Goal: Information Seeking & Learning: Learn about a topic

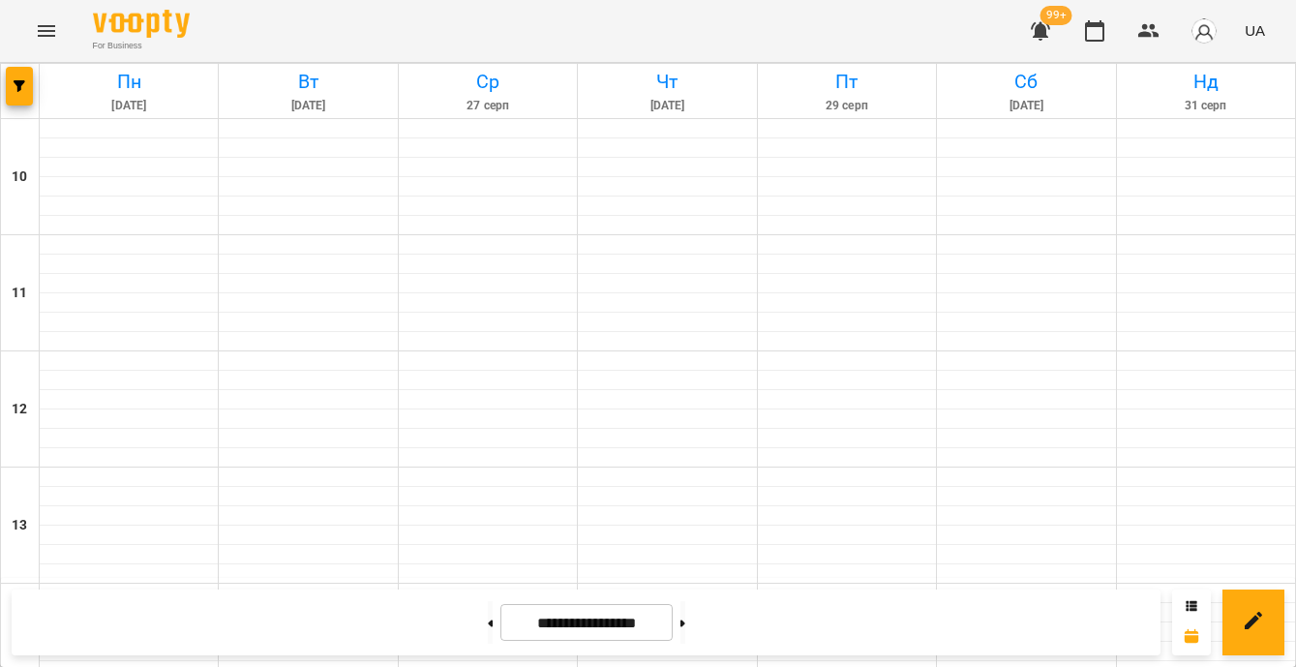
scroll to position [833, 0]
click at [8, 88] on span "button" at bounding box center [19, 86] width 27 height 12
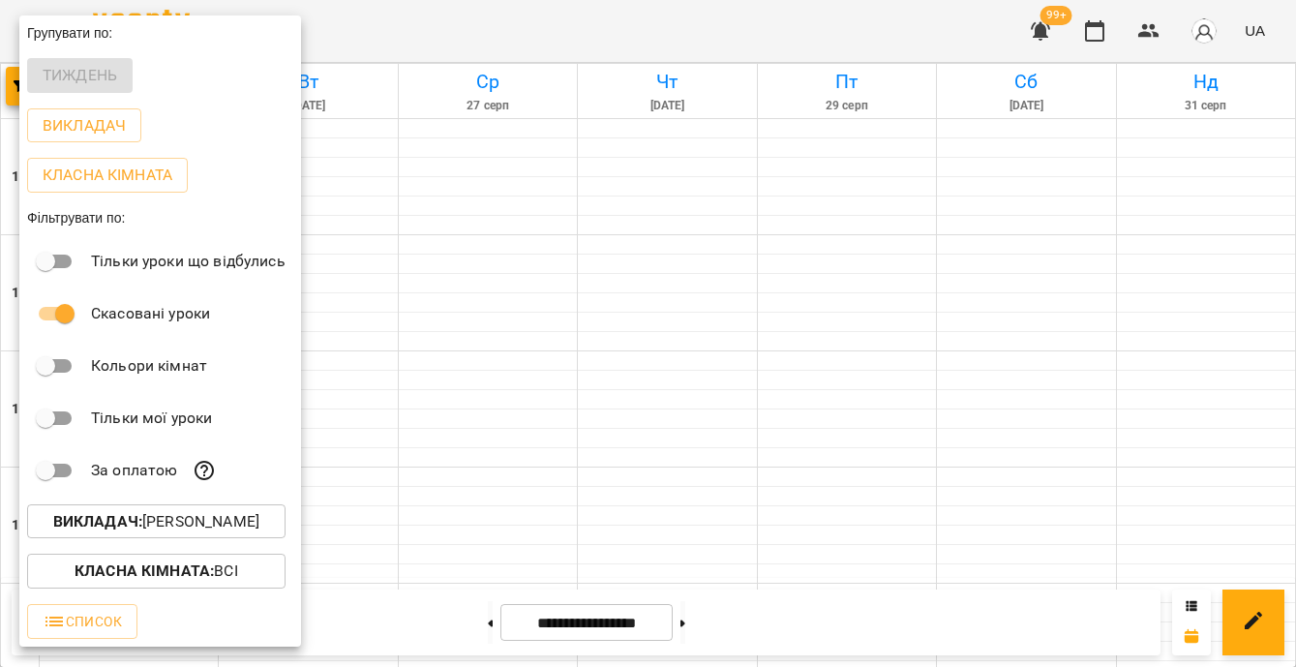
click at [247, 527] on p "Викладач : [PERSON_NAME]" at bounding box center [156, 521] width 206 height 23
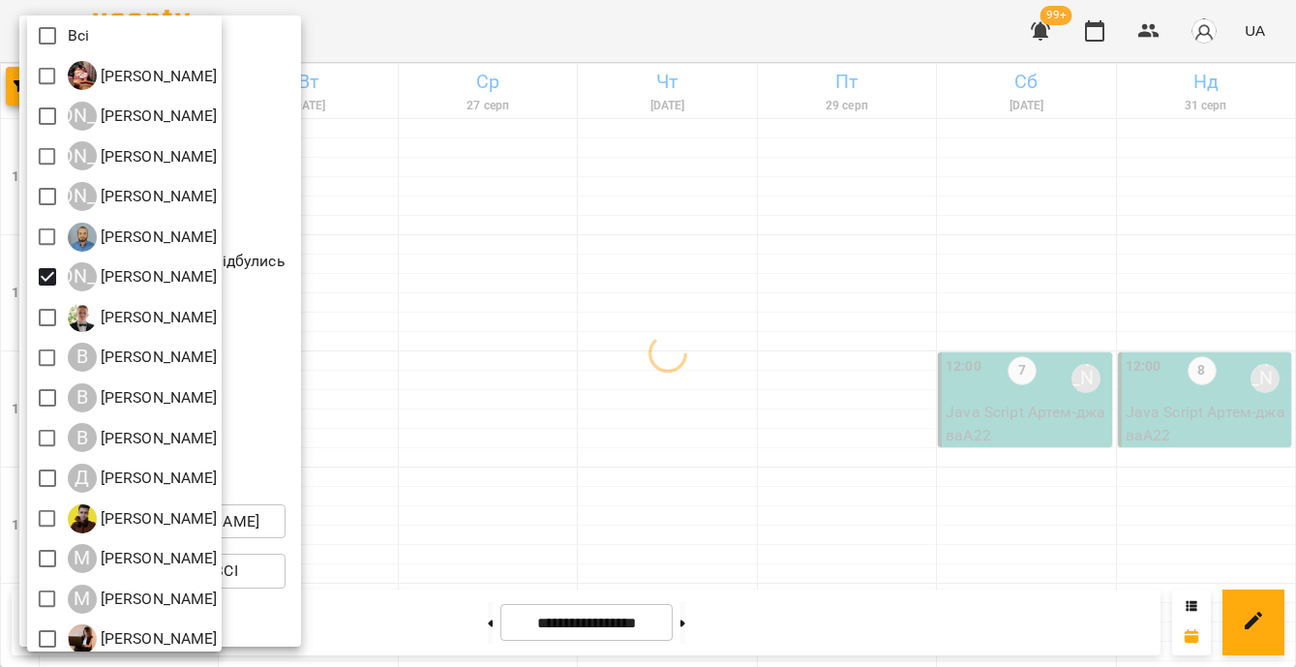
click at [659, 400] on div at bounding box center [648, 333] width 1296 height 667
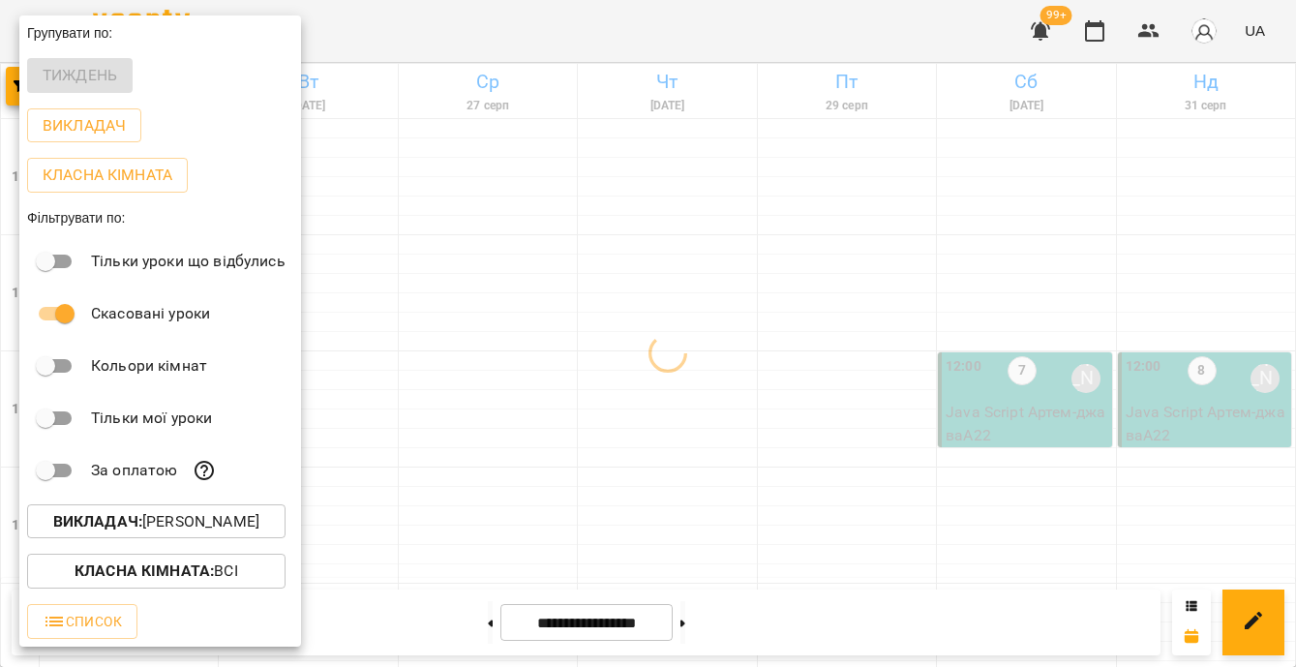
click at [919, 399] on div at bounding box center [648, 333] width 1296 height 667
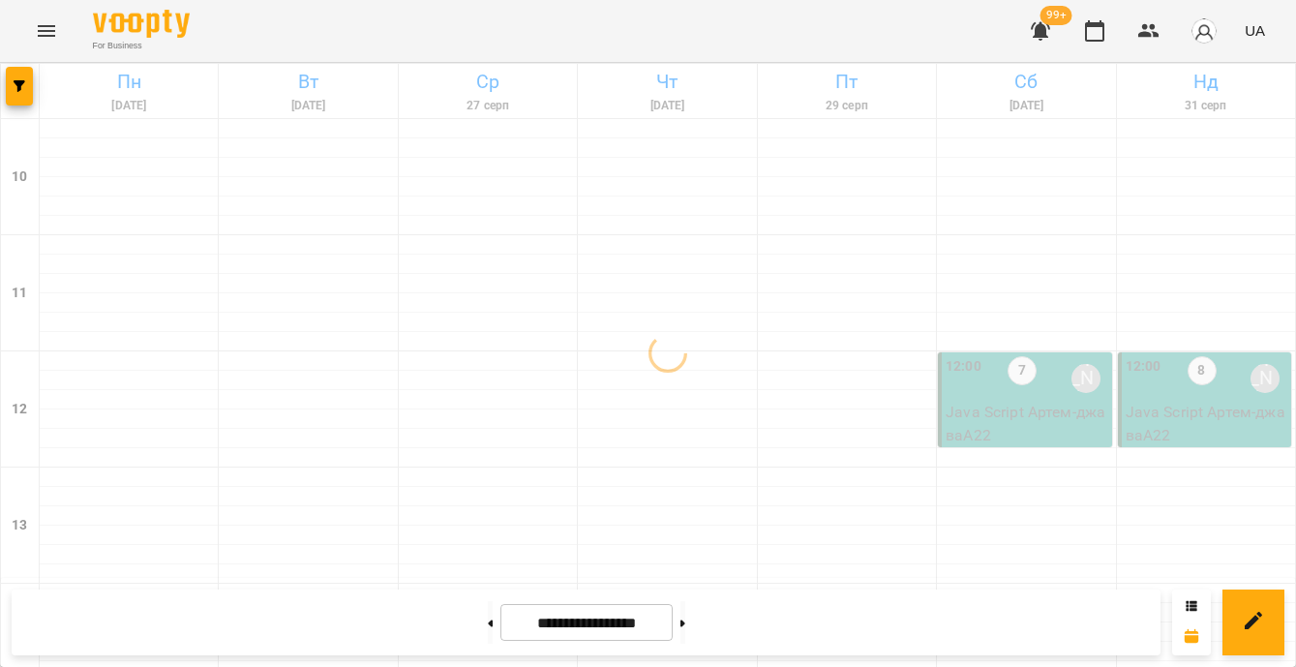
scroll to position [0, 0]
click at [1212, 383] on div "12:00 8 [PERSON_NAME]" at bounding box center [1207, 378] width 162 height 45
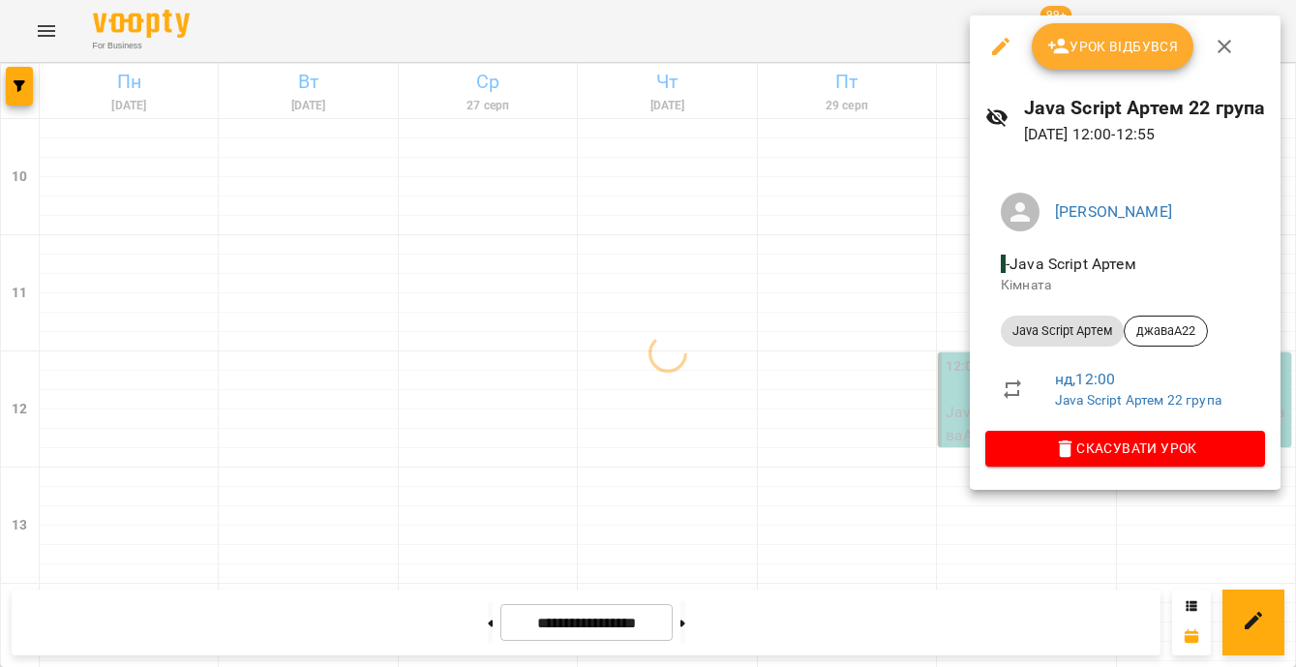
drag, startPoint x: 1201, startPoint y: 406, endPoint x: 1166, endPoint y: 399, distance: 35.7
click at [1201, 406] on link "Java Script Артем 22 група" at bounding box center [1138, 399] width 166 height 15
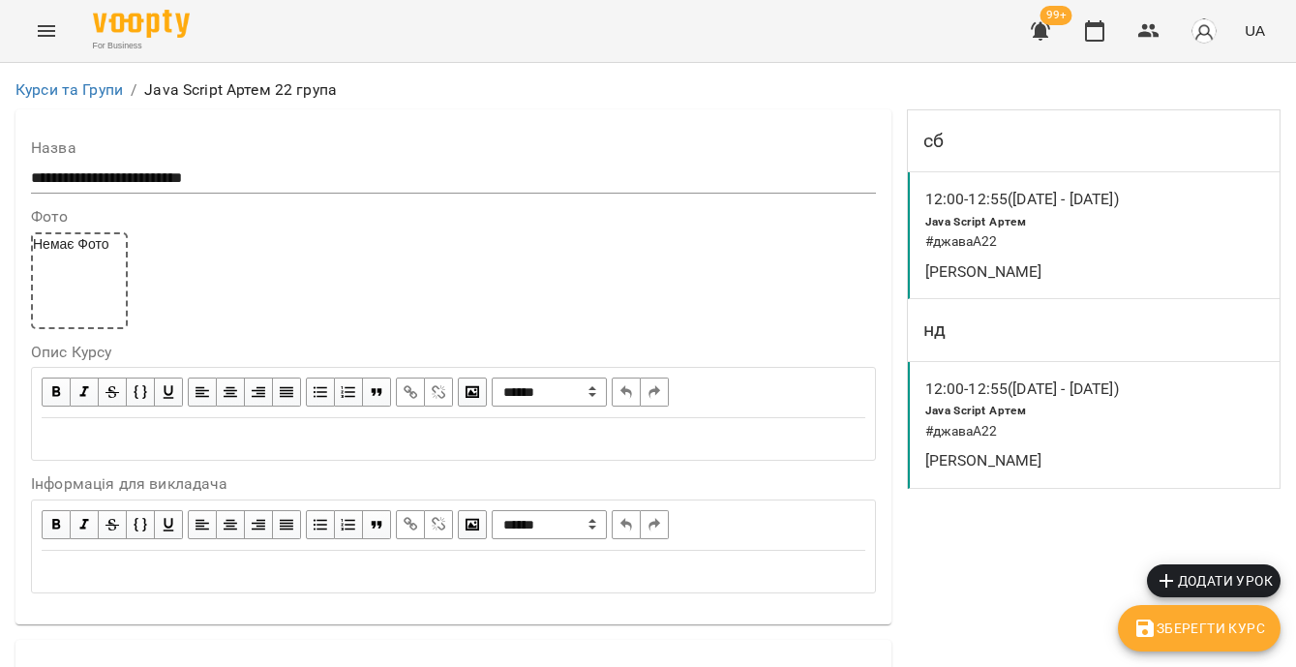
click at [1094, 36] on icon "button" at bounding box center [1094, 30] width 23 height 23
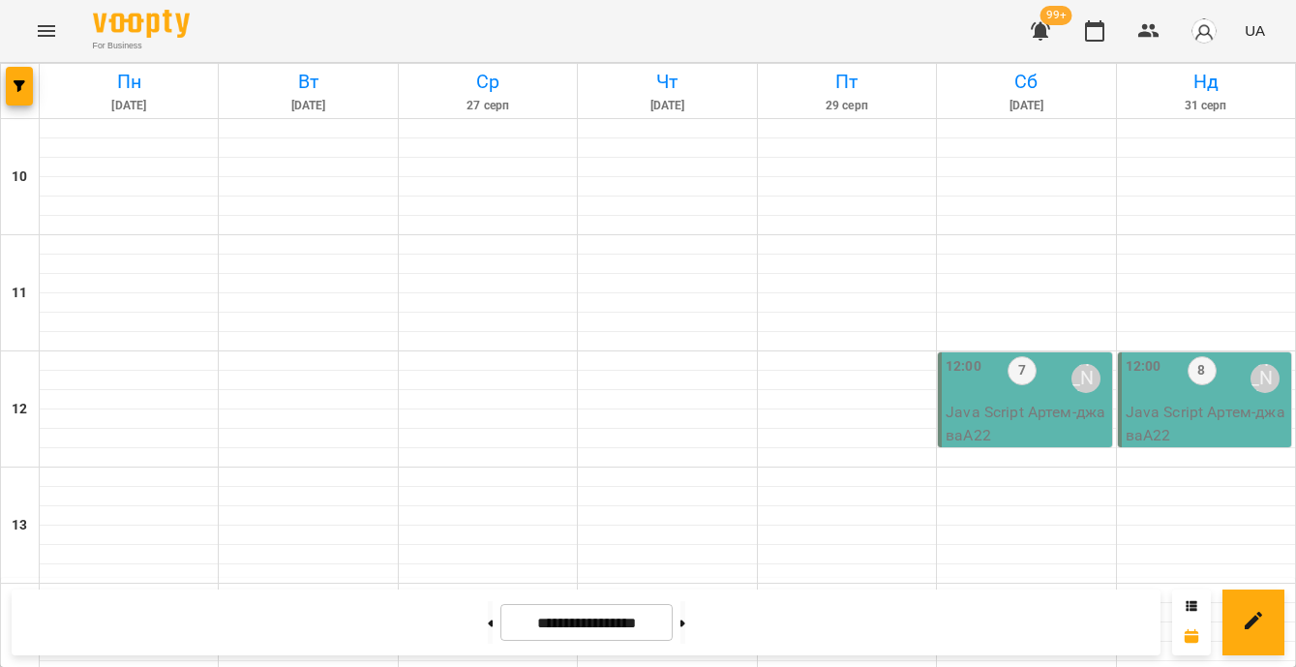
scroll to position [926, 0]
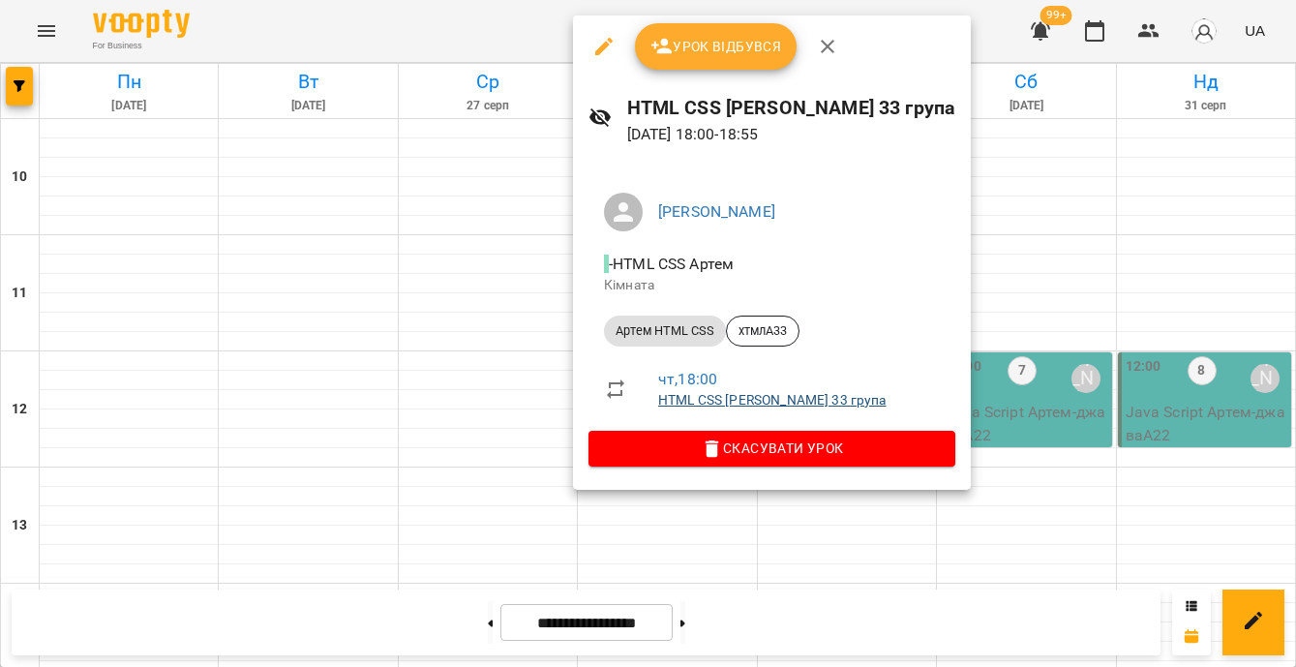
click at [724, 396] on link "HTML CSS [PERSON_NAME] 33 група" at bounding box center [772, 399] width 228 height 15
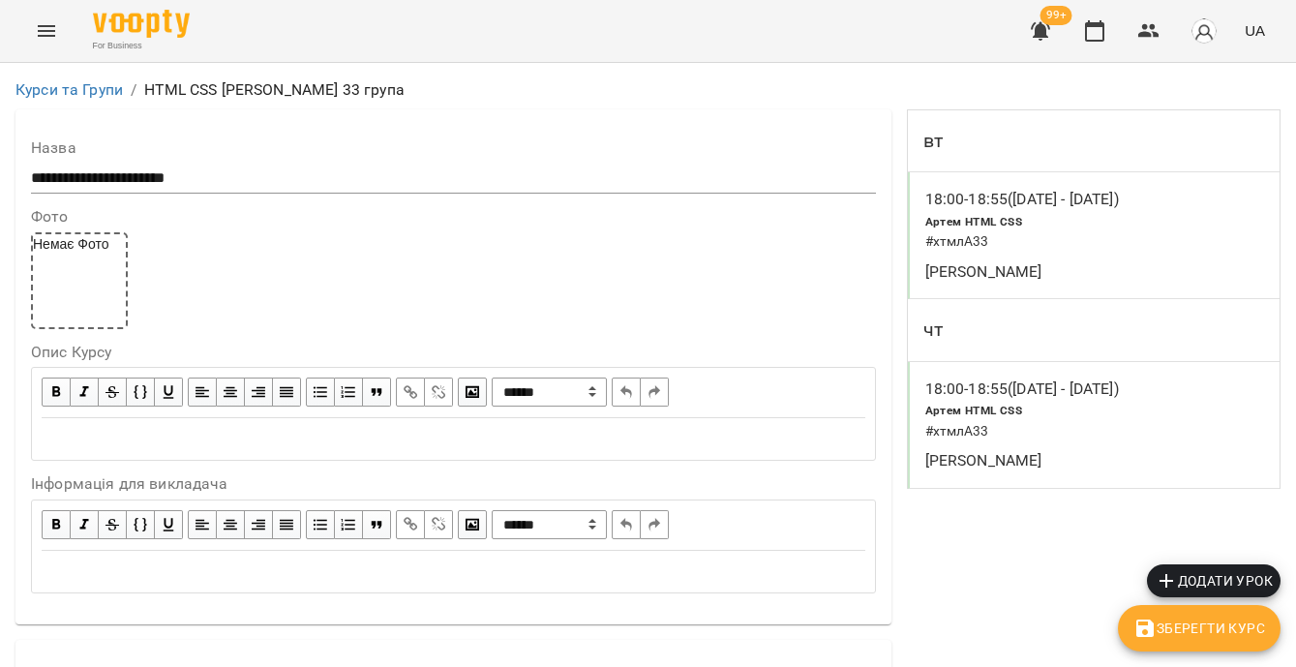
scroll to position [1260, 0]
click at [1078, 40] on button "button" at bounding box center [1094, 31] width 46 height 46
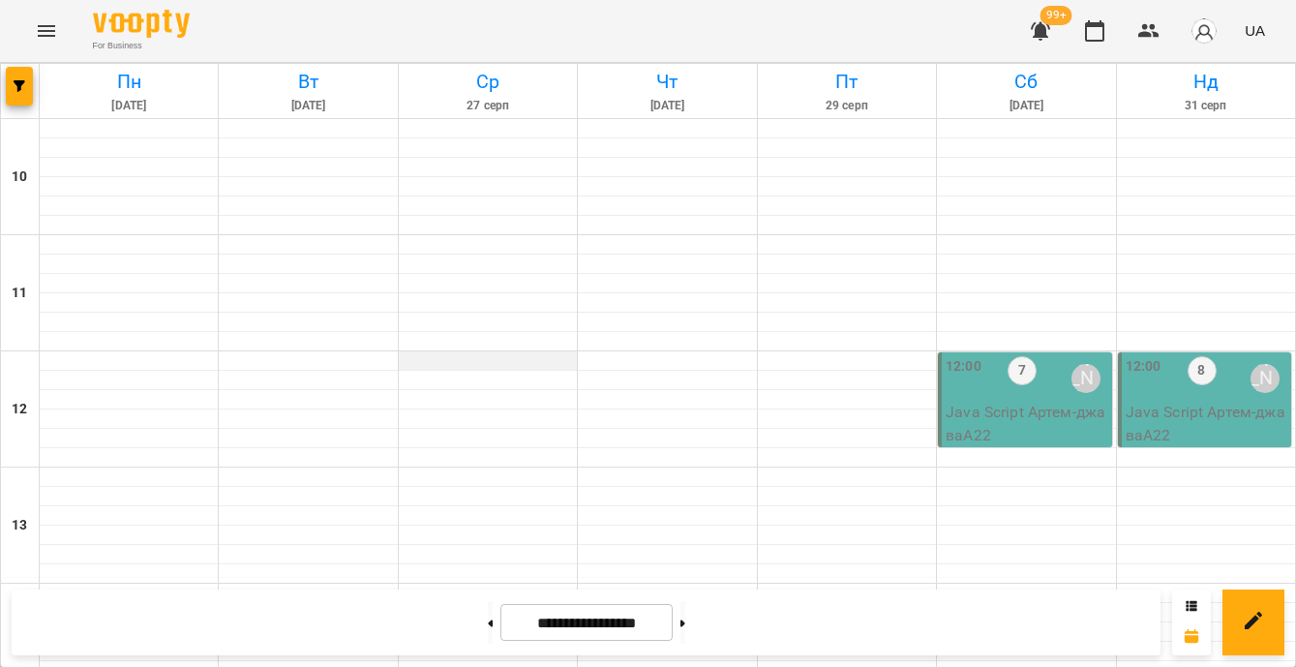
scroll to position [920, 0]
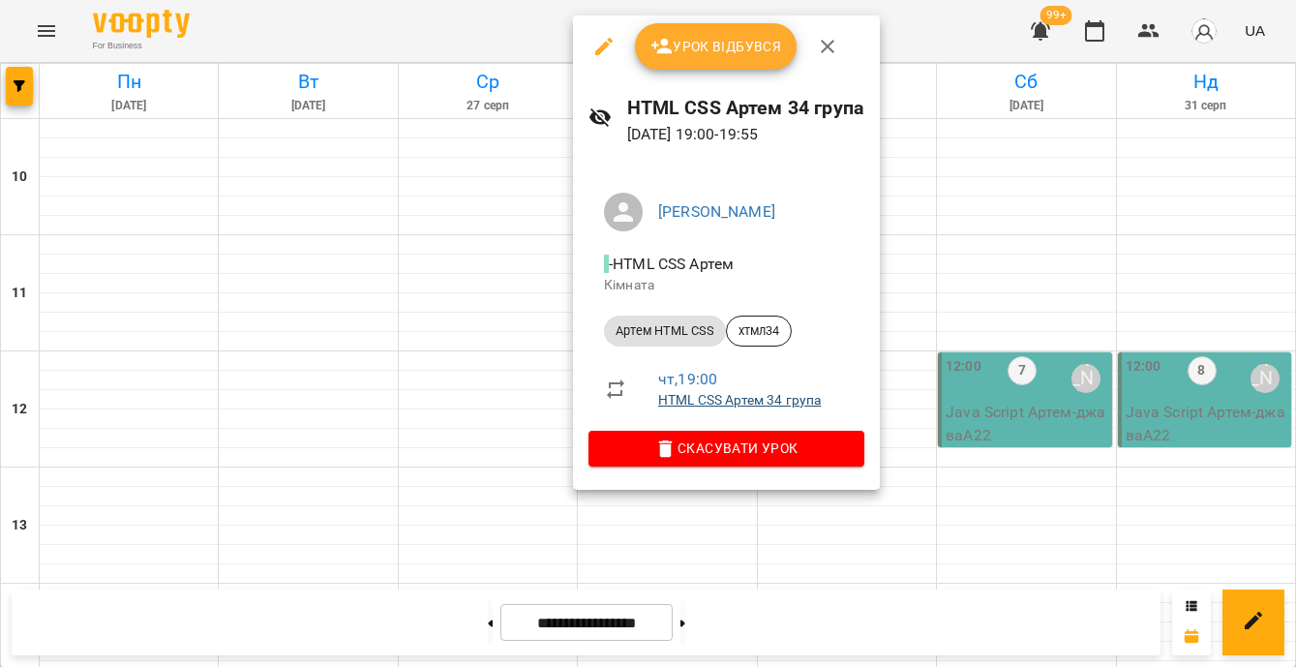
click at [727, 398] on link "HTML CSS Артем 34 група" at bounding box center [739, 399] width 163 height 15
